Goal: Task Accomplishment & Management: Manage account settings

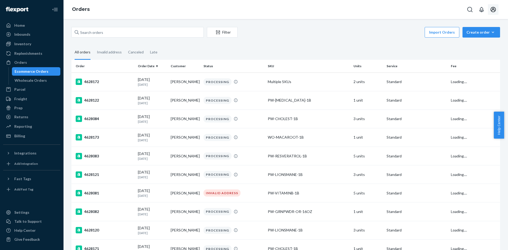
click at [491, 10] on icon "Open account menu" at bounding box center [493, 9] width 6 height 6
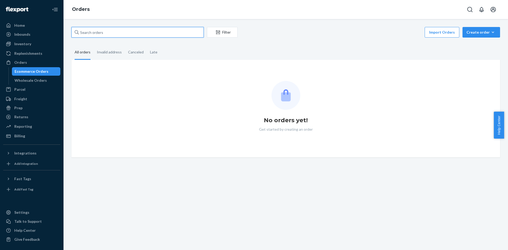
click at [106, 31] on input "text" at bounding box center [137, 32] width 132 height 11
paste input "4627555"
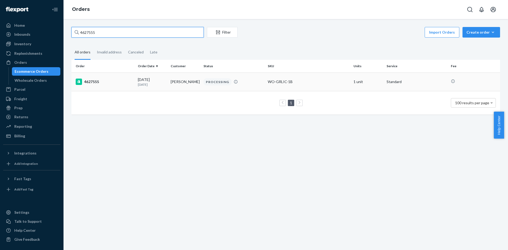
type input "4627555"
click at [186, 86] on td "[PERSON_NAME]" at bounding box center [184, 81] width 33 height 19
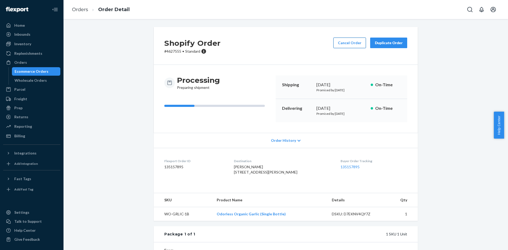
click at [343, 44] on button "Cancel Order" at bounding box center [349, 43] width 33 height 11
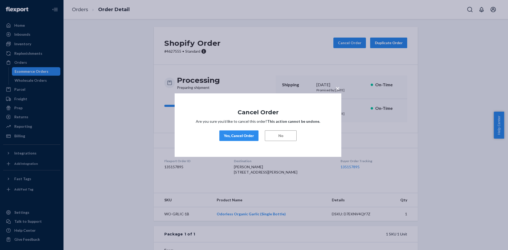
click at [238, 136] on div "Yes, Cancel Order" at bounding box center [239, 135] width 30 height 5
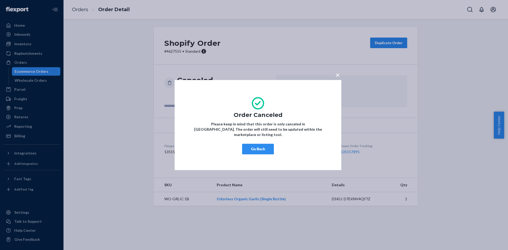
click at [255, 147] on button "Go Back" at bounding box center [258, 149] width 32 height 11
